Goal: Find specific page/section: Find specific page/section

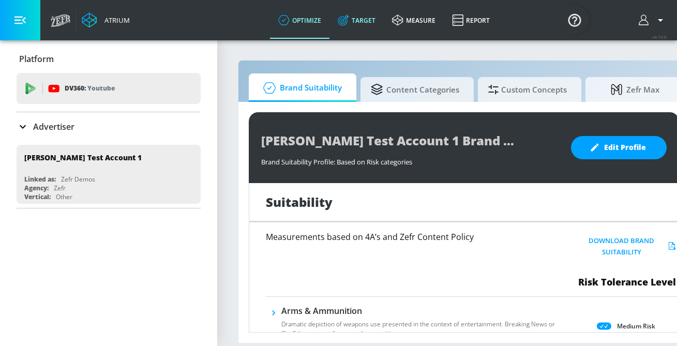
click at [365, 22] on link "Target" at bounding box center [356, 20] width 54 height 37
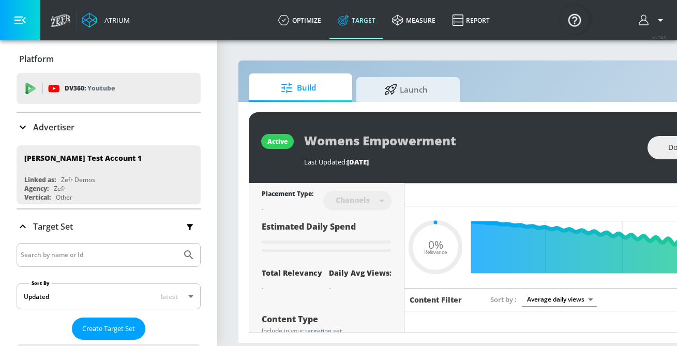
type input "0.05"
click at [69, 122] on p "Advertiser" at bounding box center [53, 126] width 41 height 11
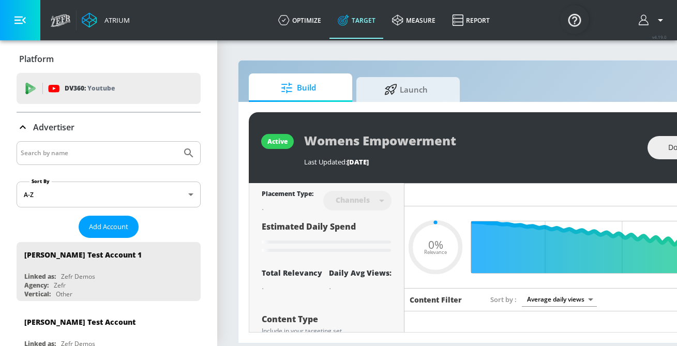
click at [79, 161] on div at bounding box center [109, 153] width 184 height 24
click at [77, 160] on div at bounding box center [109, 153] width 184 height 24
click at [77, 156] on input "Search by name" at bounding box center [99, 152] width 157 height 13
type input "telemundo"
click at [184, 154] on icon "Submit Search" at bounding box center [188, 153] width 12 height 12
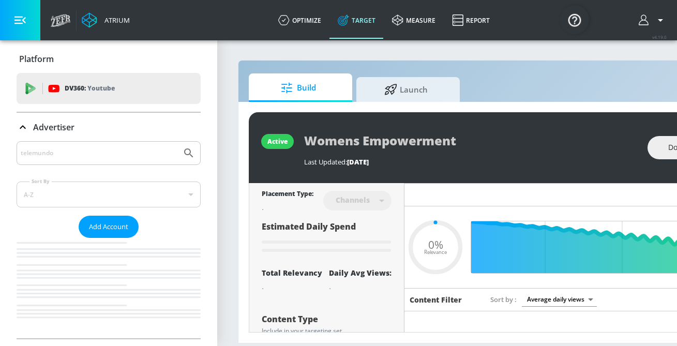
type input "0.05"
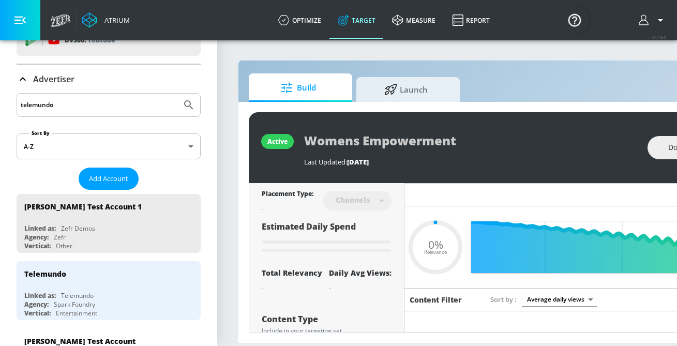
scroll to position [52, 0]
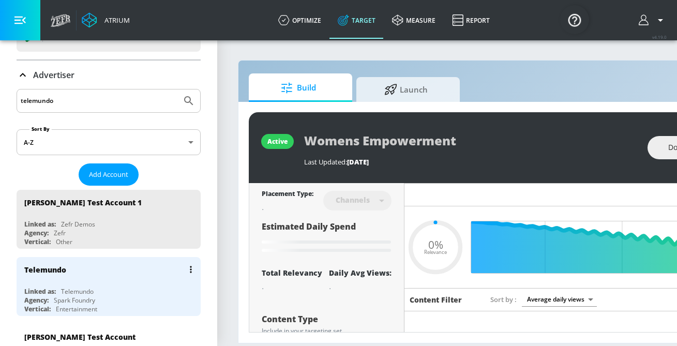
click at [151, 264] on div "Telemundo" at bounding box center [111, 269] width 174 height 25
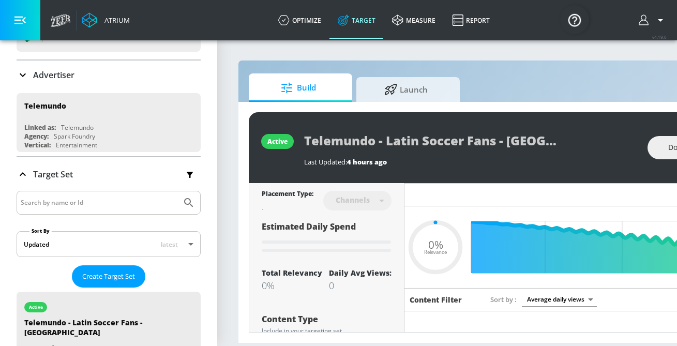
type input "0.05"
click at [308, 19] on link "optimize" at bounding box center [299, 20] width 59 height 37
